Goal: Obtain resource: Download file/media

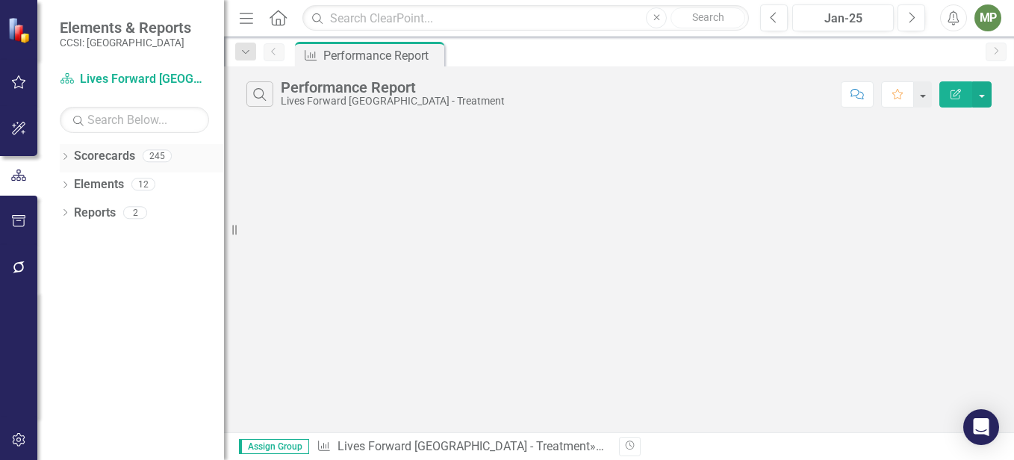
click at [66, 158] on icon at bounding box center [65, 156] width 4 height 7
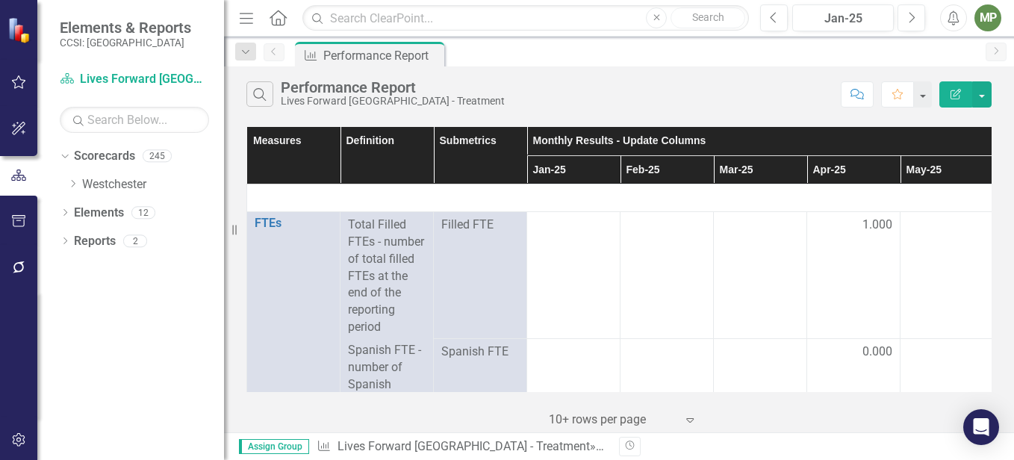
click at [63, 180] on div "Dropdown Scorecards 245 Dropdown [GEOGRAPHIC_DATA] Dropdown A-HOME(A-propos) A-…" at bounding box center [142, 172] width 164 height 57
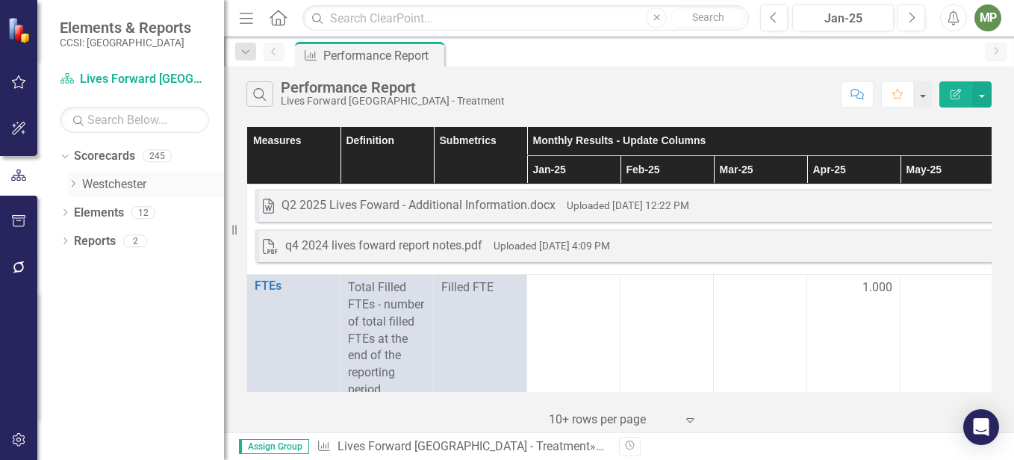
click at [77, 181] on icon "Dropdown" at bounding box center [72, 183] width 11 height 9
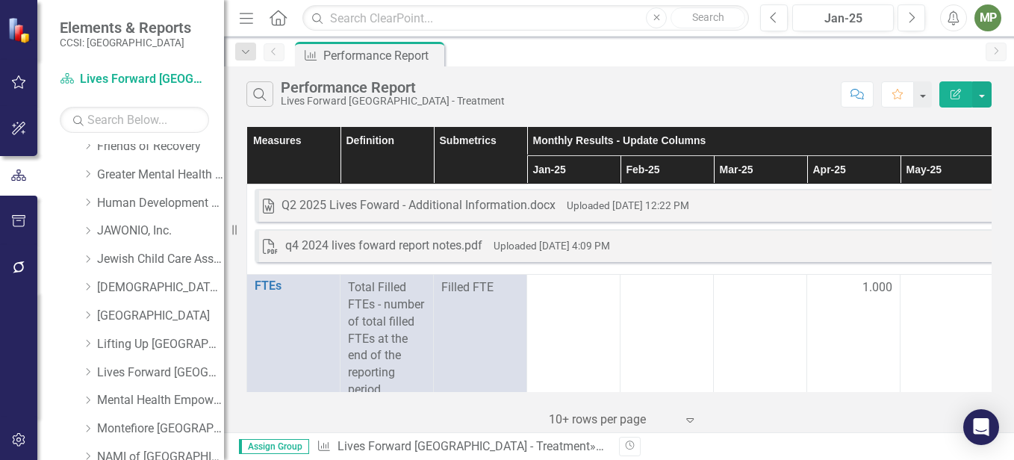
scroll to position [448, 0]
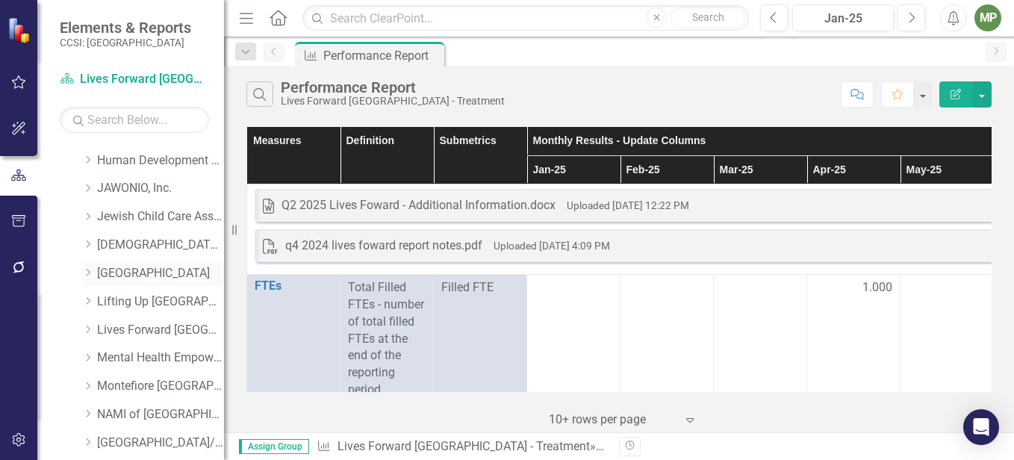
click at [170, 270] on link "[GEOGRAPHIC_DATA]" at bounding box center [160, 273] width 127 height 17
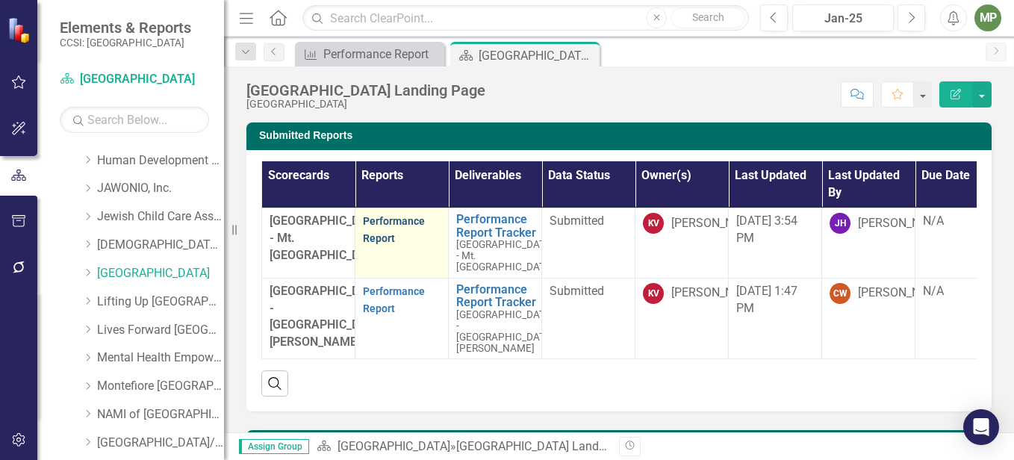
click at [394, 223] on link "Performance Report" at bounding box center [394, 229] width 62 height 29
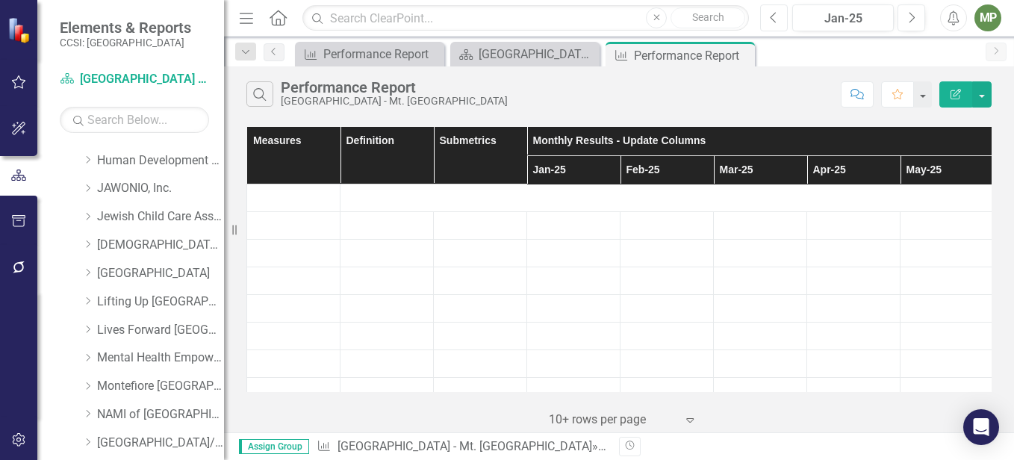
click at [774, 16] on icon "Previous" at bounding box center [774, 17] width 8 height 13
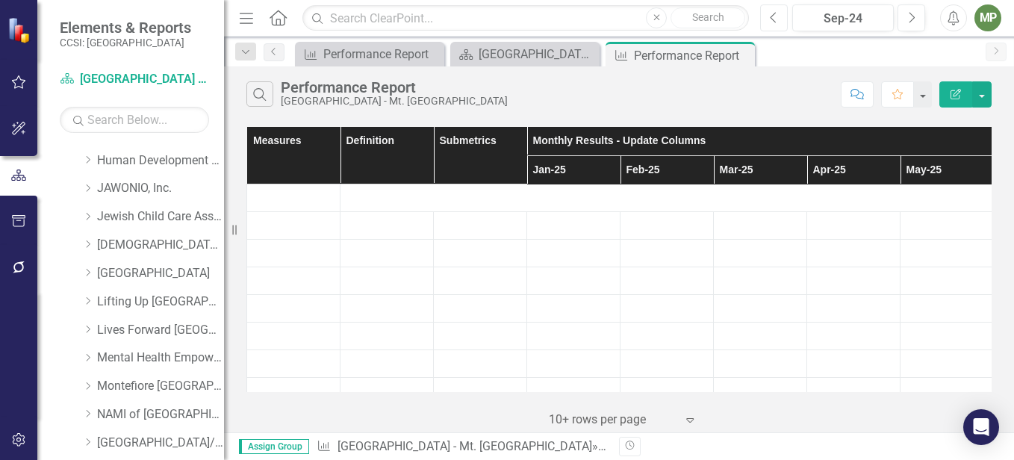
click at [774, 16] on icon "Previous" at bounding box center [774, 17] width 8 height 13
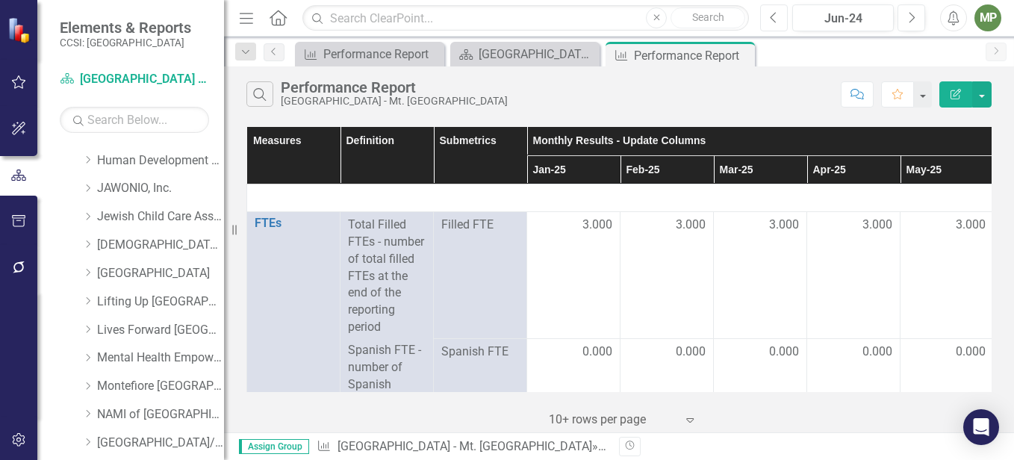
click at [772, 16] on icon "Previous" at bounding box center [774, 17] width 8 height 13
click at [772, 16] on icon "button" at bounding box center [774, 17] width 6 height 10
click at [771, 16] on icon "button" at bounding box center [774, 17] width 6 height 10
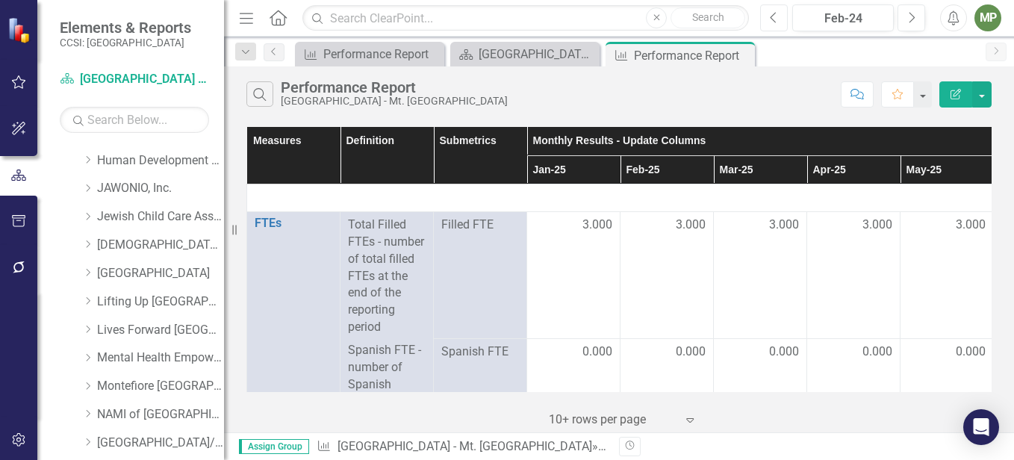
click at [771, 16] on icon "button" at bounding box center [774, 17] width 6 height 10
click at [771, 17] on icon "button" at bounding box center [774, 17] width 6 height 10
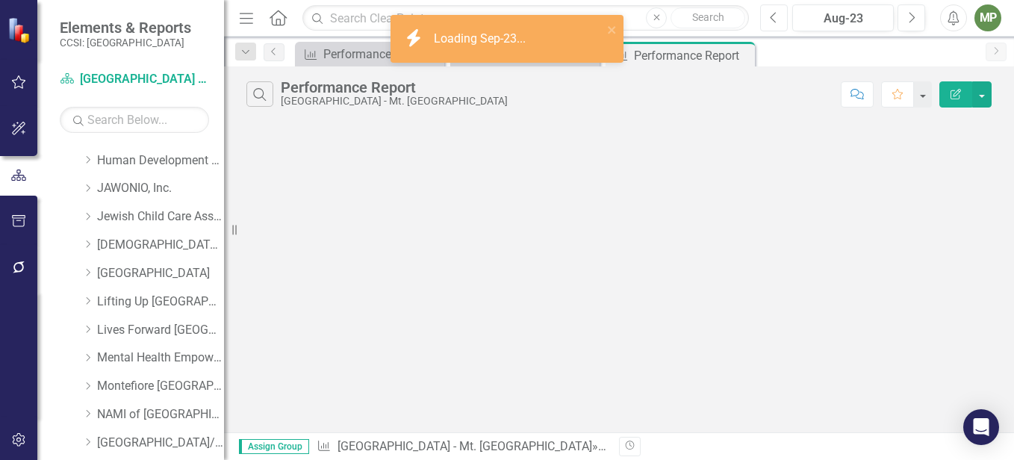
click at [771, 17] on icon "button" at bounding box center [774, 17] width 6 height 10
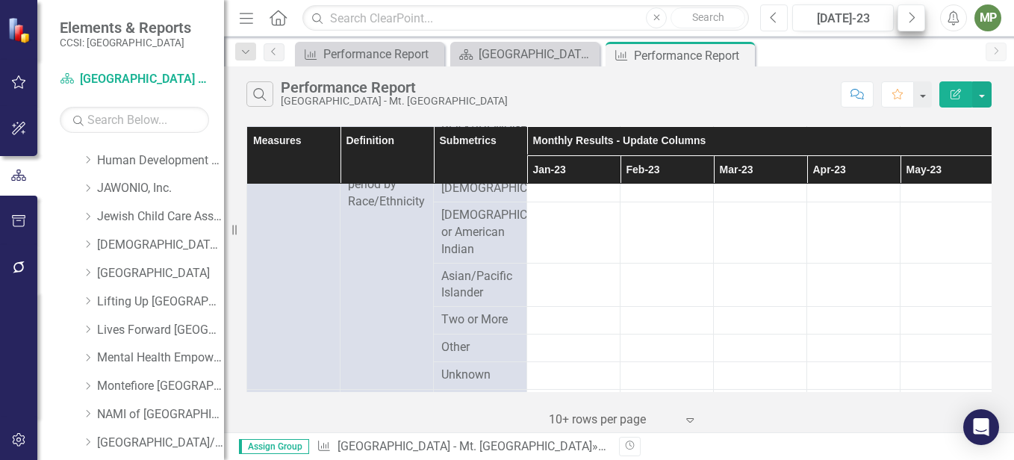
scroll to position [373, 0]
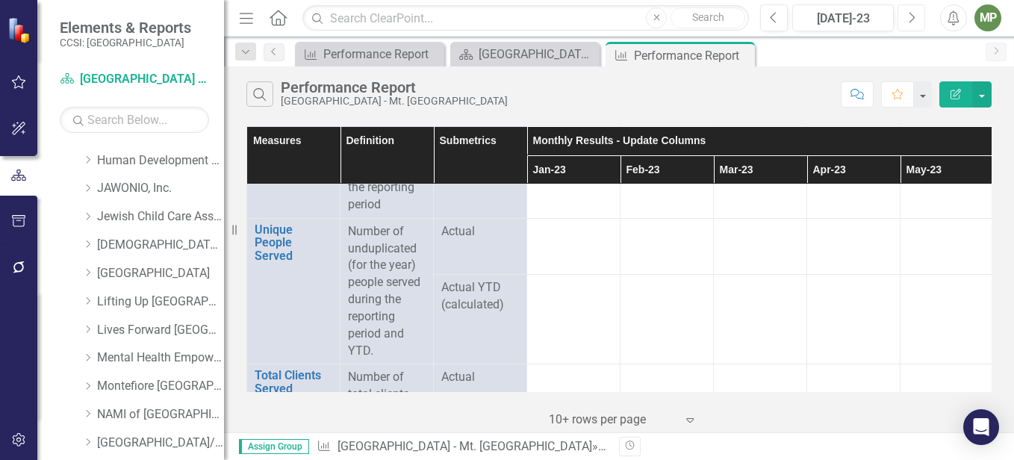
click at [918, 26] on button "Next" at bounding box center [912, 17] width 28 height 27
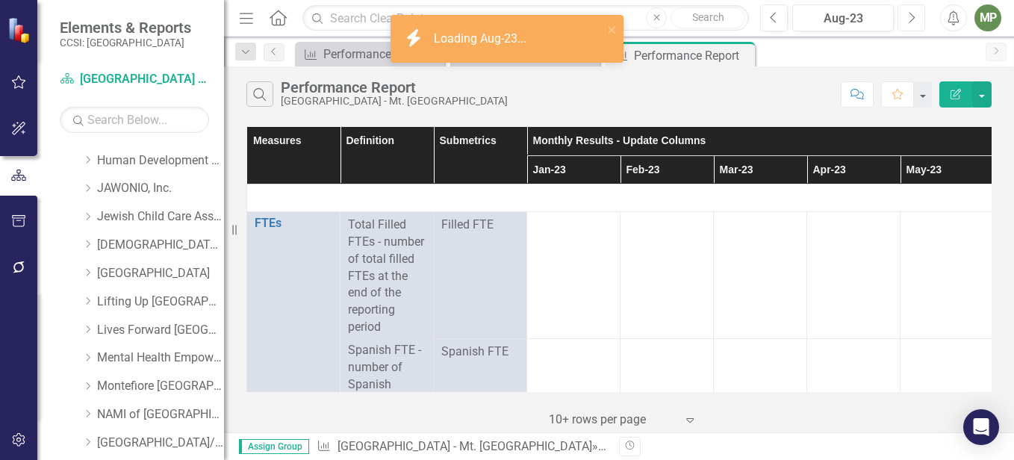
click at [918, 26] on button "Next" at bounding box center [912, 17] width 28 height 27
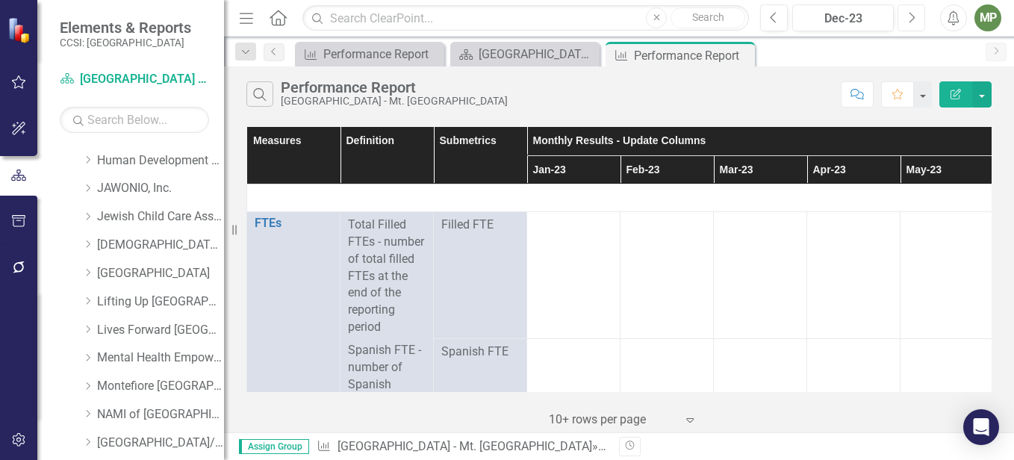
click at [918, 26] on button "Next" at bounding box center [912, 17] width 28 height 27
click at [986, 96] on button "button" at bounding box center [981, 94] width 19 height 26
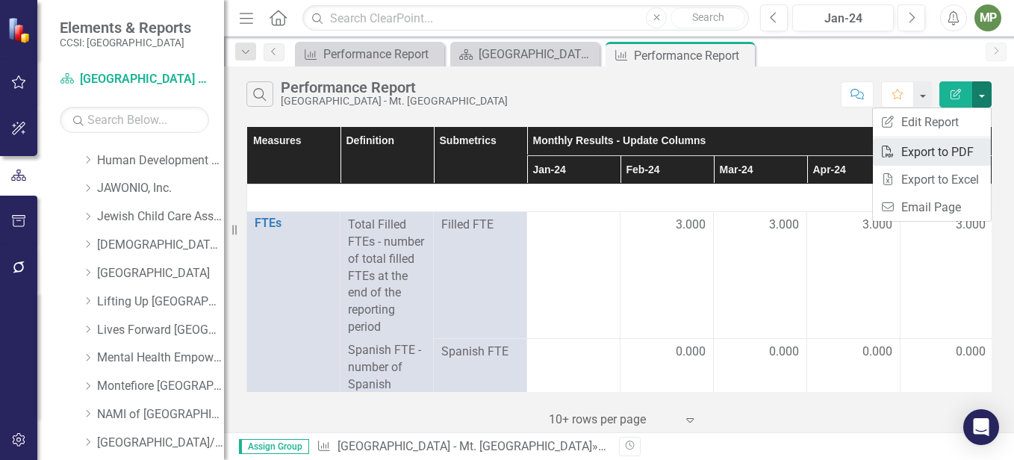
click at [934, 153] on link "PDF Export to PDF" at bounding box center [932, 152] width 118 height 28
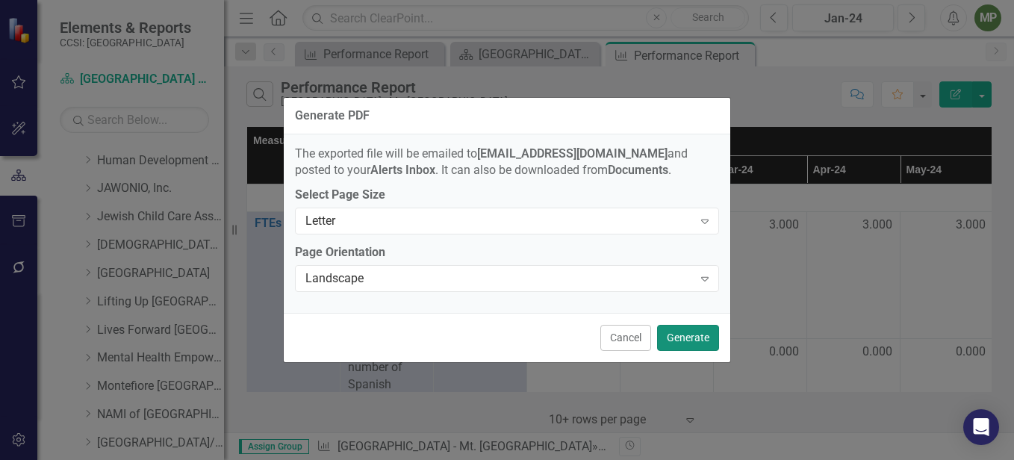
click at [700, 341] on button "Generate" at bounding box center [688, 338] width 62 height 26
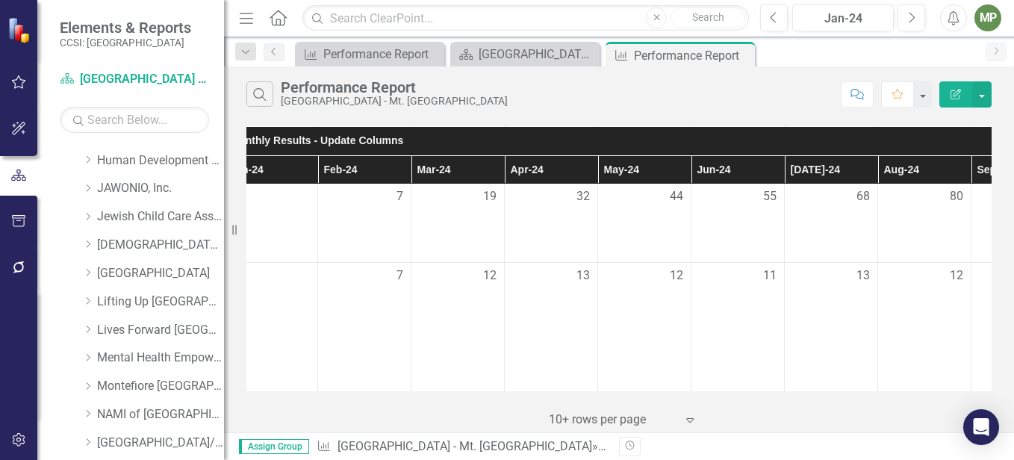
scroll to position [2654, 0]
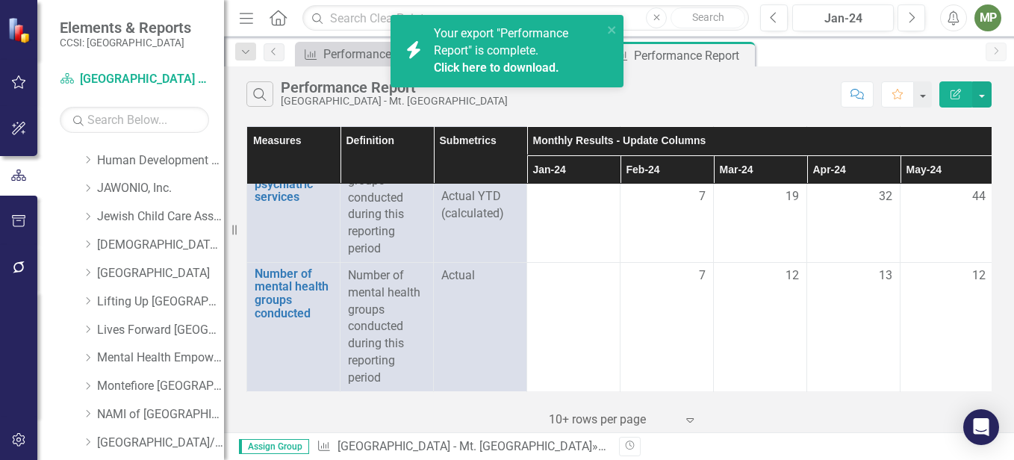
click at [510, 65] on link "Click here to download." at bounding box center [496, 67] width 125 height 14
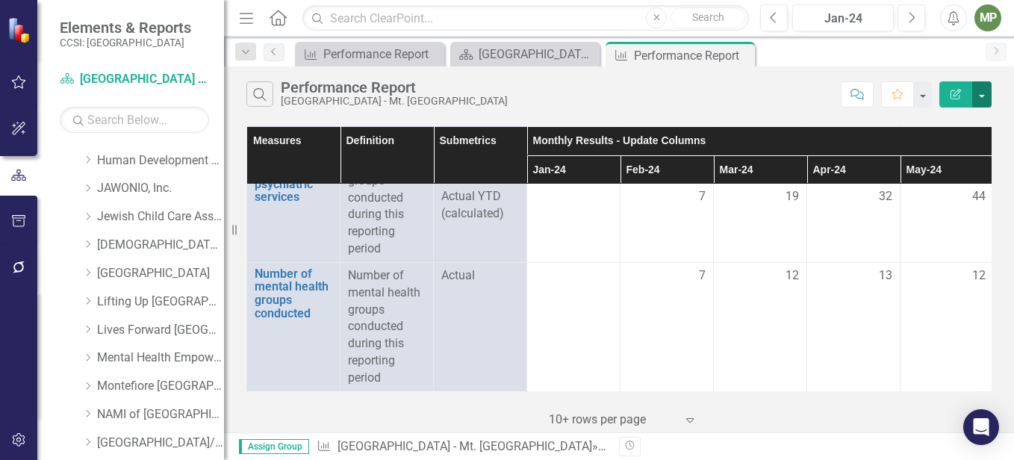
click at [978, 99] on button "button" at bounding box center [981, 94] width 19 height 26
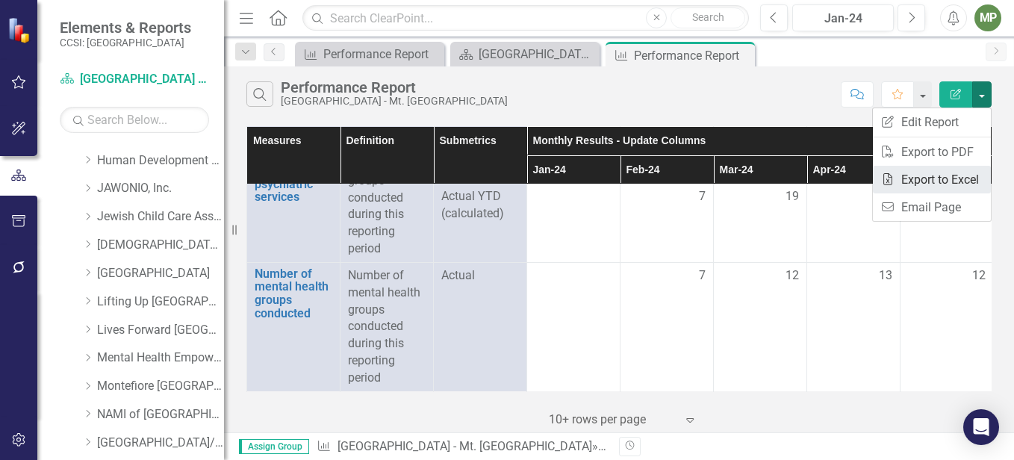
click at [942, 181] on link "Excel Export to Excel" at bounding box center [932, 180] width 118 height 28
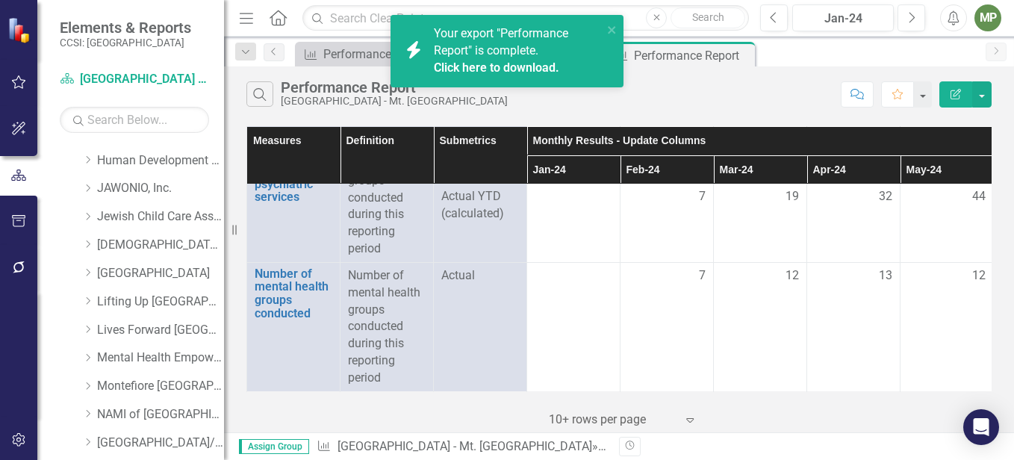
click at [503, 70] on link "Click here to download." at bounding box center [496, 67] width 125 height 14
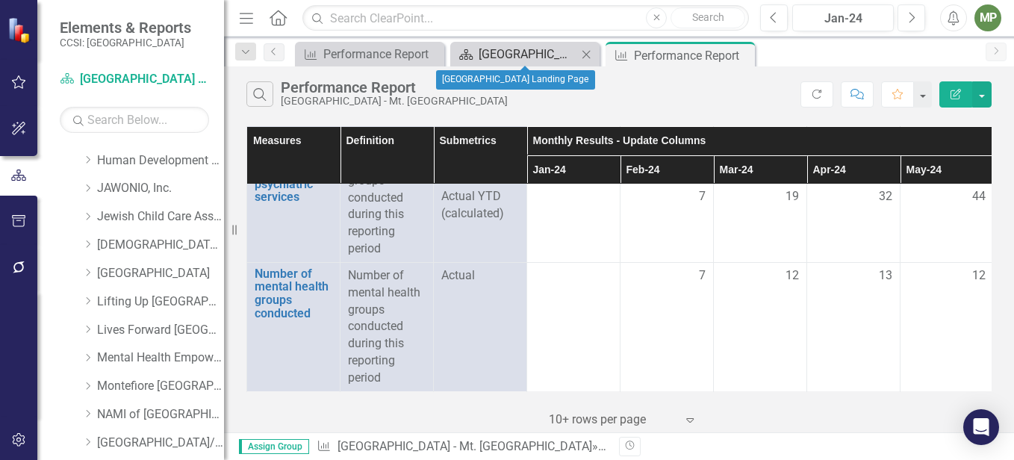
click at [487, 46] on div "[GEOGRAPHIC_DATA] Landing Page" at bounding box center [528, 54] width 99 height 19
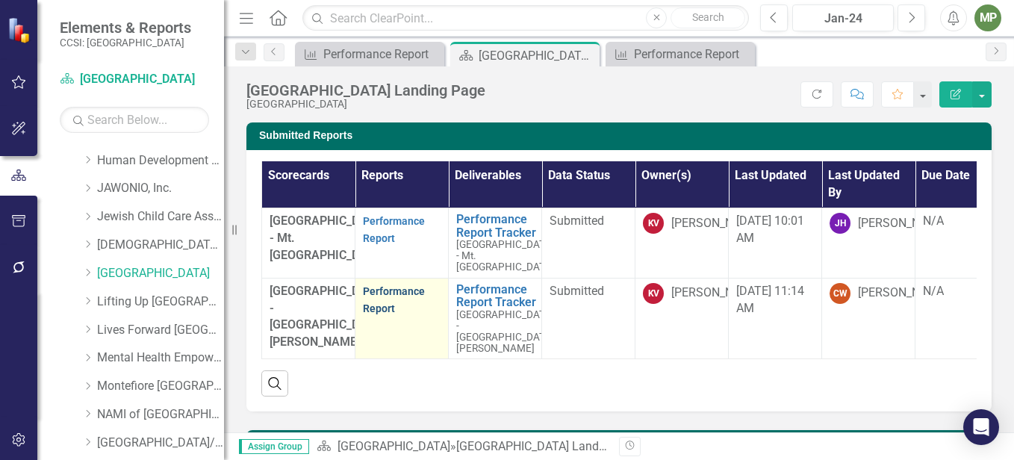
click at [395, 305] on link "Performance Report" at bounding box center [394, 299] width 62 height 29
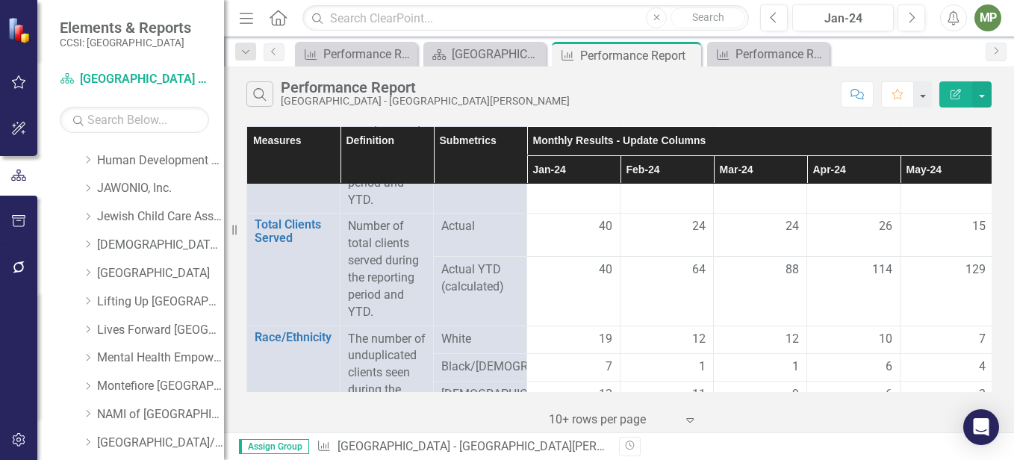
scroll to position [523, 0]
click at [592, 280] on div "40" at bounding box center [574, 271] width 78 height 17
click at [919, 313] on td "129" at bounding box center [947, 292] width 93 height 69
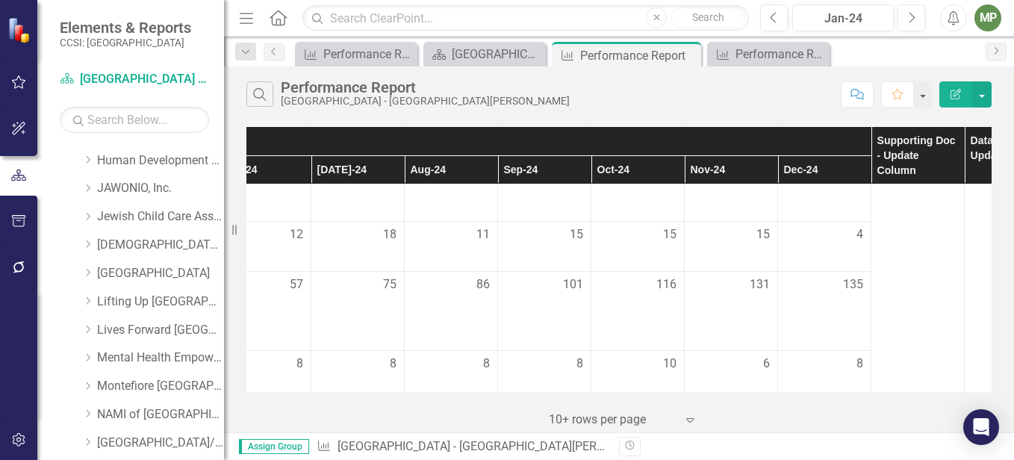
scroll to position [2521, 801]
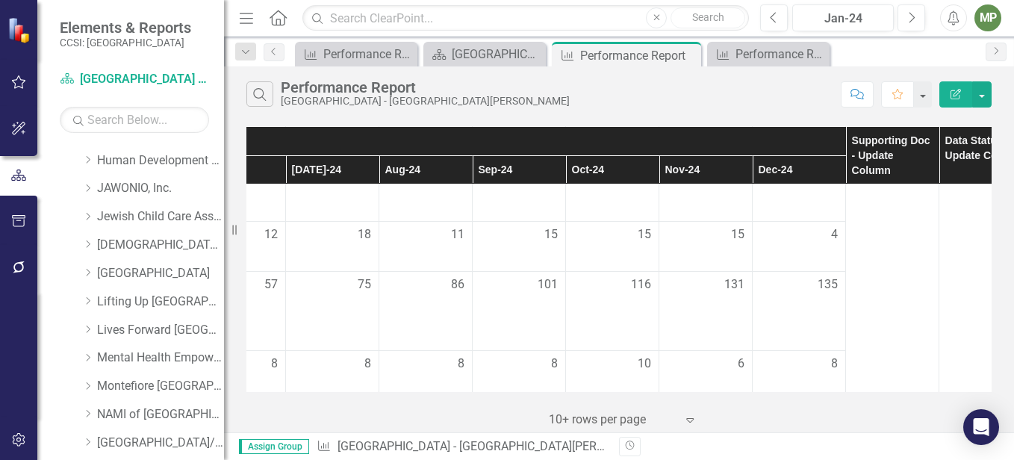
click at [800, 382] on div "Measures Definition Submetrics Monthly Results - Update Columns Supporting Doc …" at bounding box center [618, 259] width 745 height 266
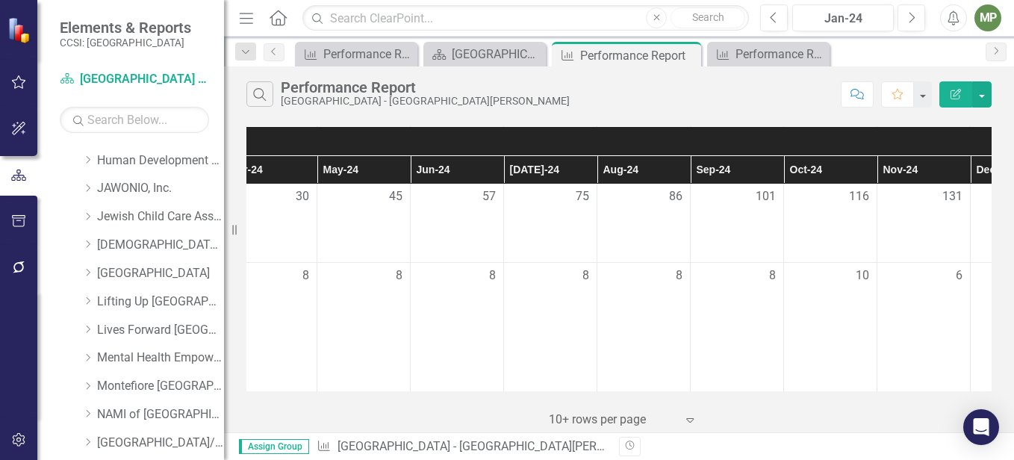
scroll to position [2654, 608]
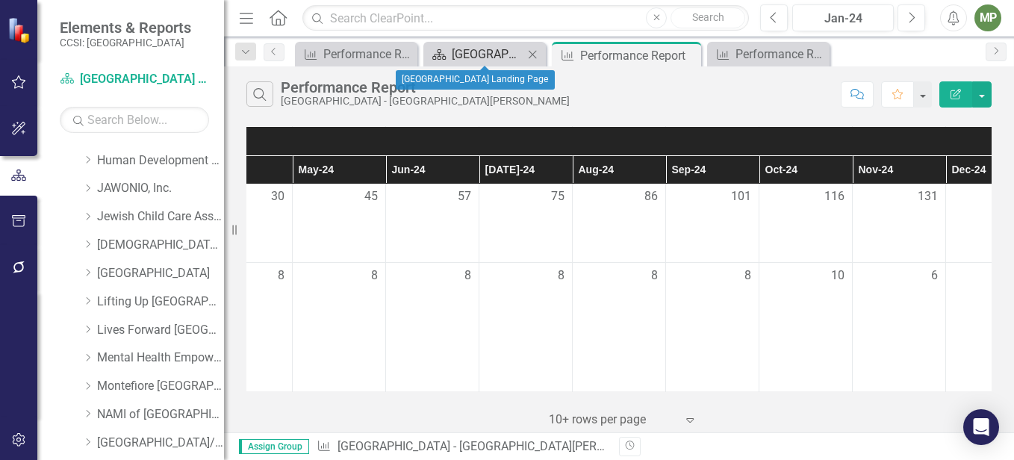
click at [461, 60] on div "[GEOGRAPHIC_DATA] Landing Page" at bounding box center [488, 54] width 72 height 19
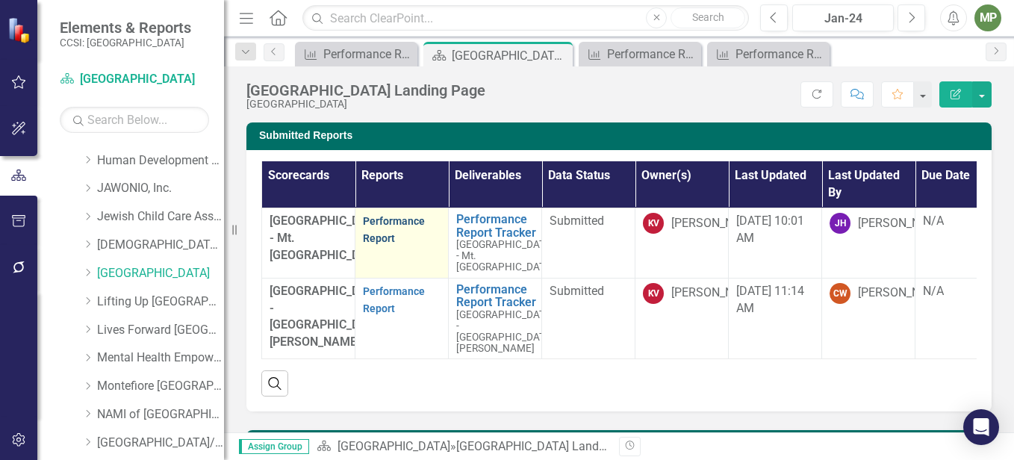
click at [412, 223] on link "Performance Report" at bounding box center [394, 229] width 62 height 29
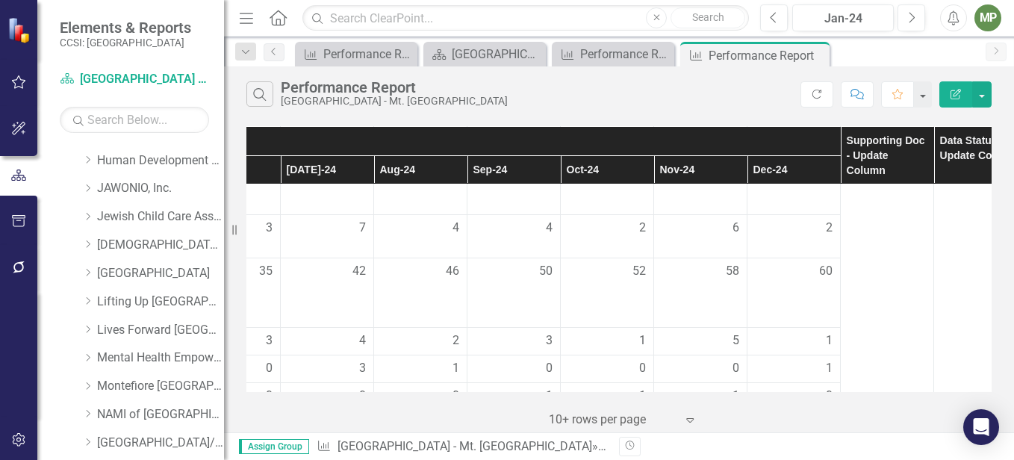
scroll to position [523, 802]
